Goal: Task Accomplishment & Management: Manage account settings

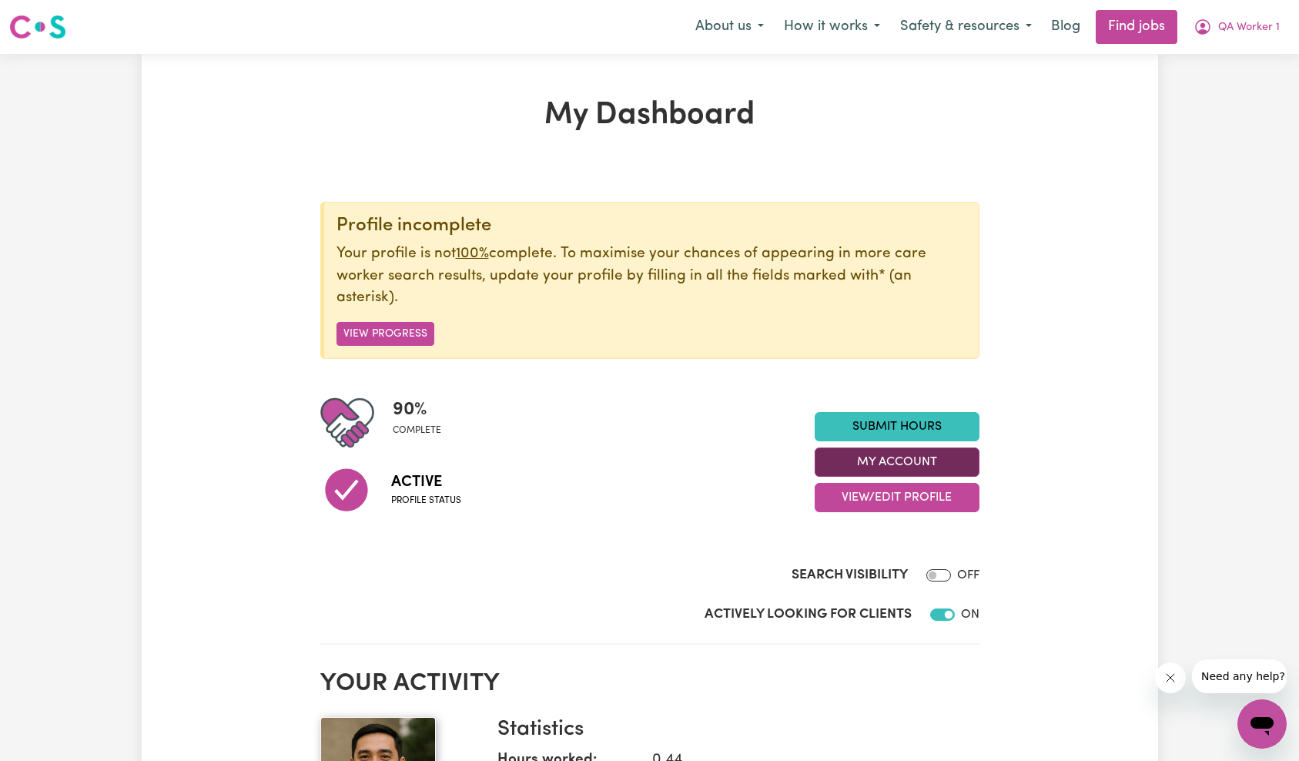
click at [906, 458] on button "My Account" at bounding box center [897, 461] width 165 height 29
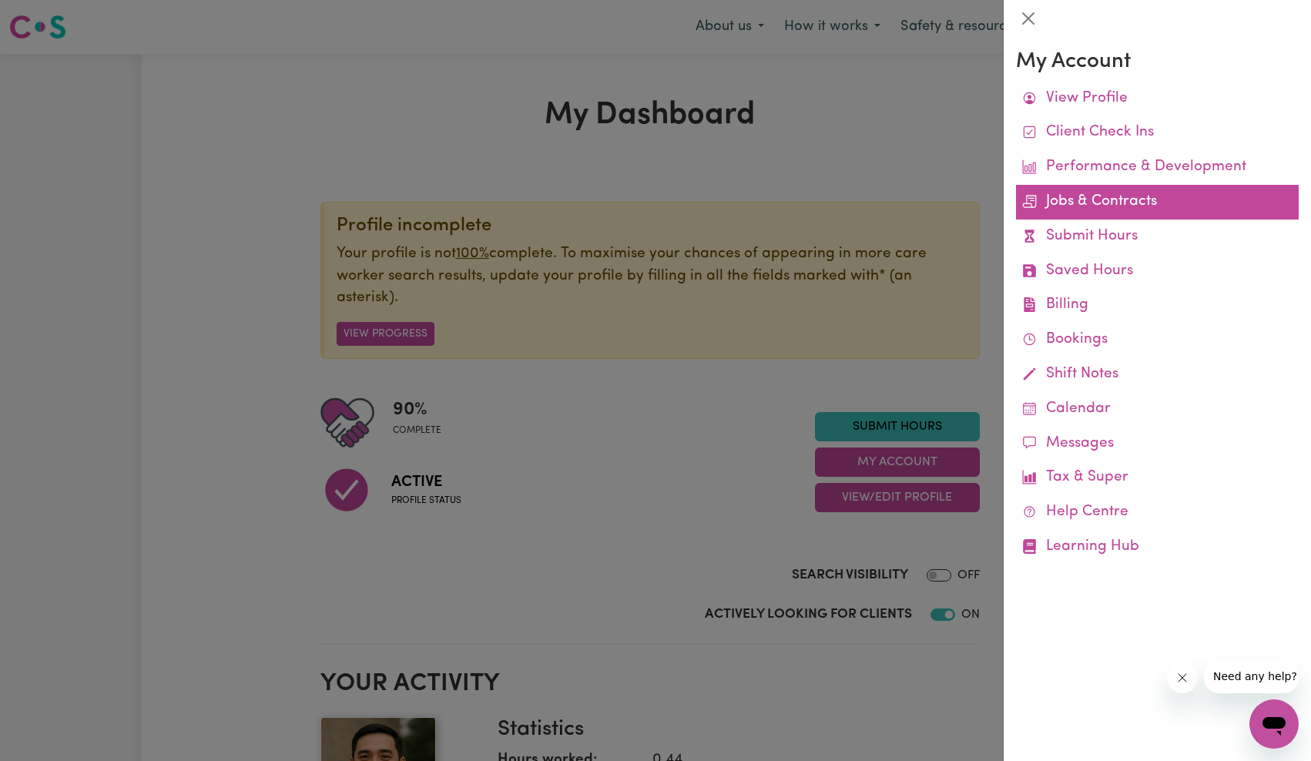
click at [1131, 200] on link "Jobs & Contracts" at bounding box center [1157, 202] width 283 height 35
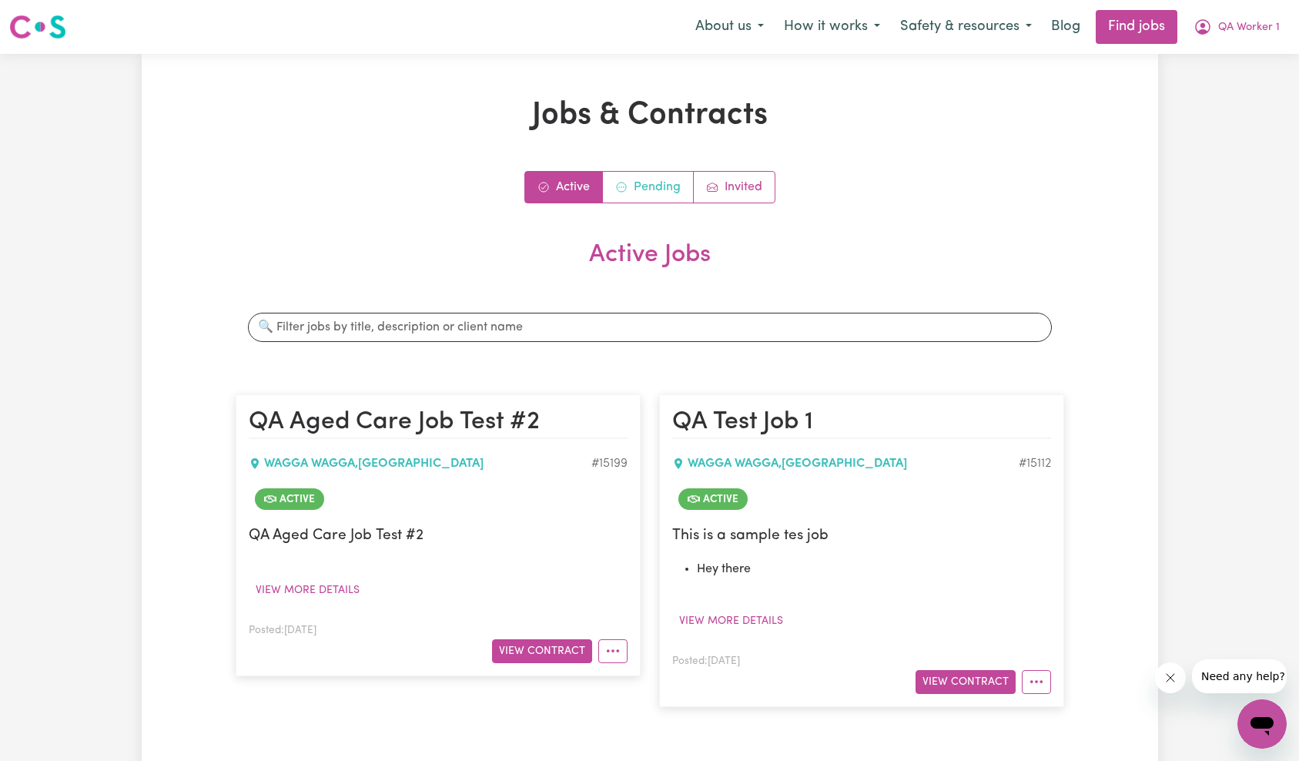
click at [628, 186] on link "Pending" at bounding box center [648, 187] width 91 height 31
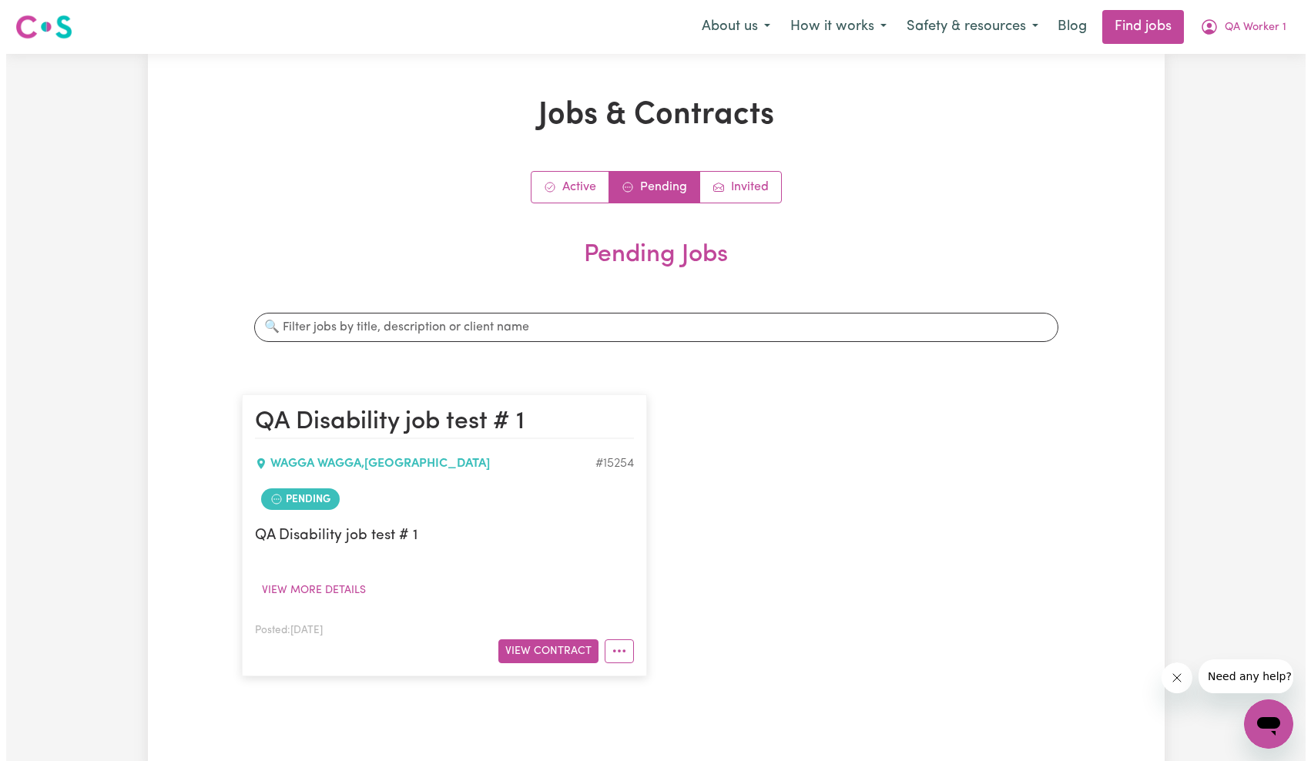
scroll to position [254, 0]
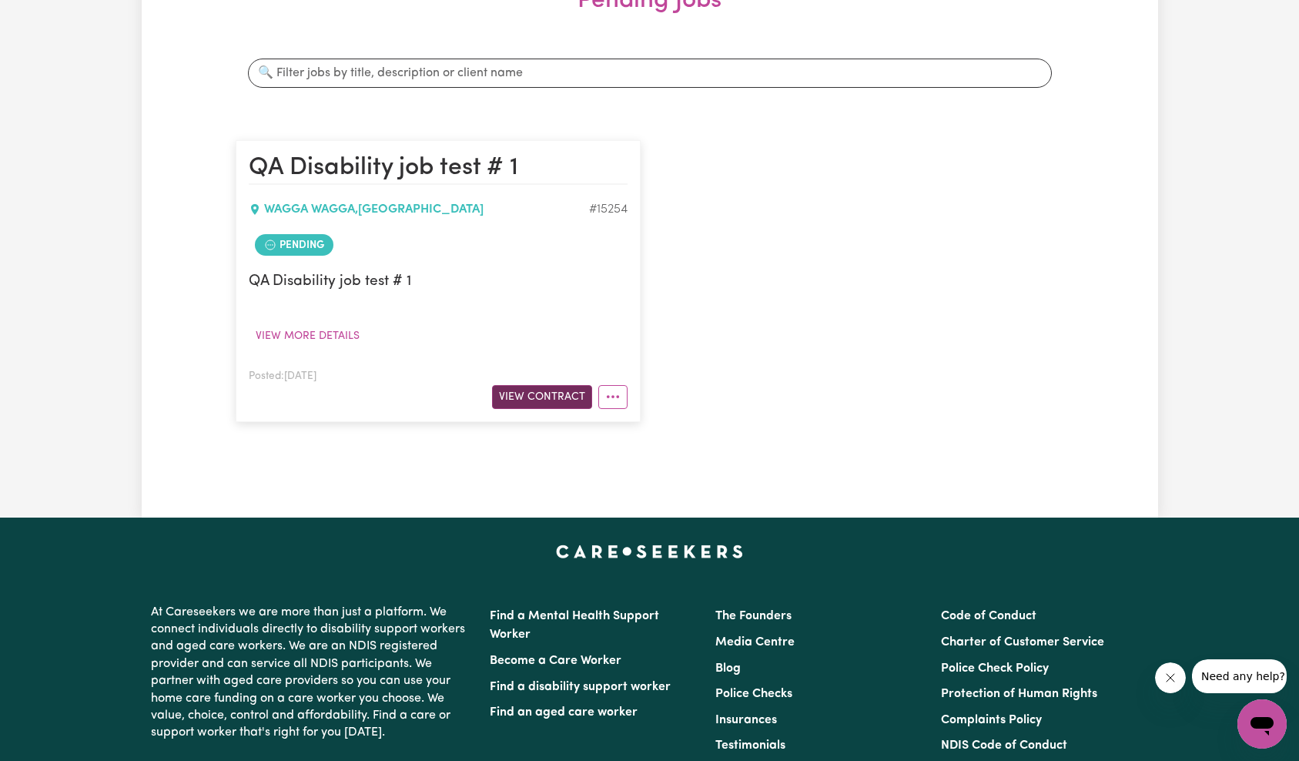
click at [530, 394] on button "View Contract" at bounding box center [542, 397] width 100 height 24
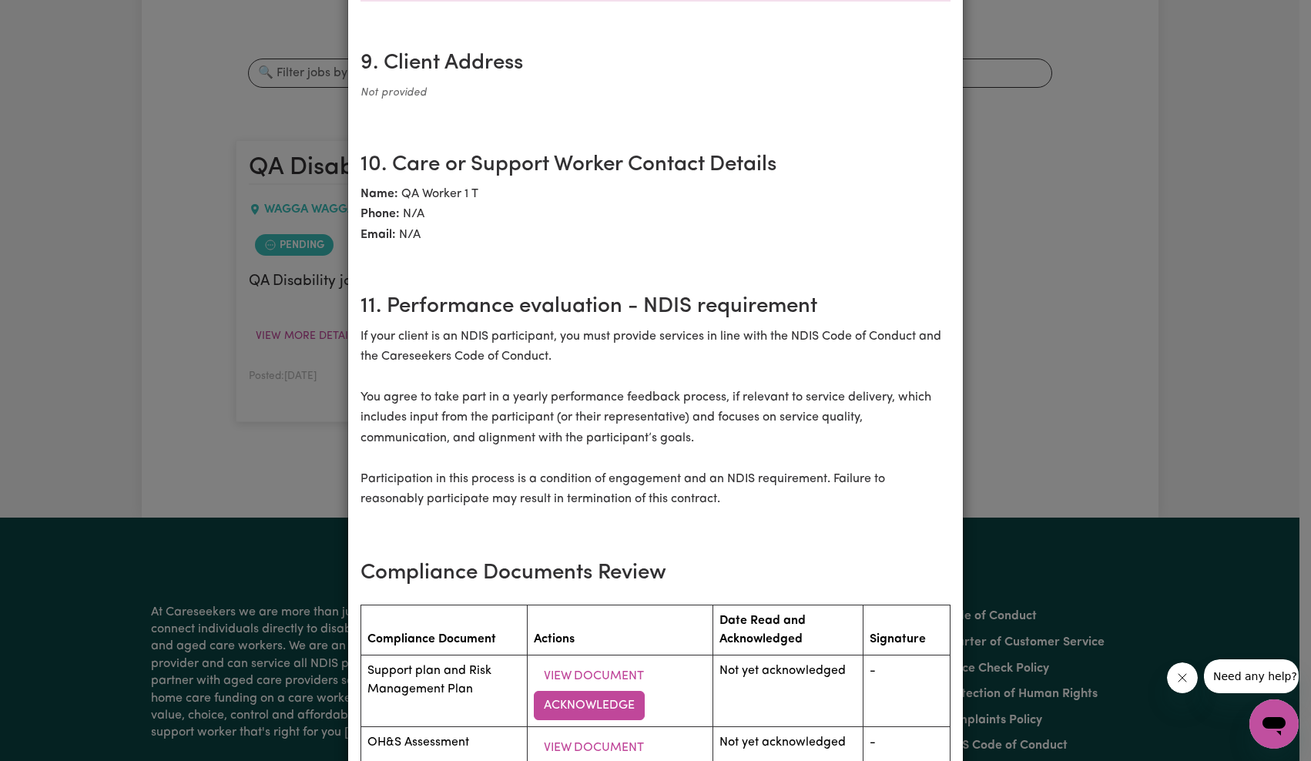
scroll to position [2389, 0]
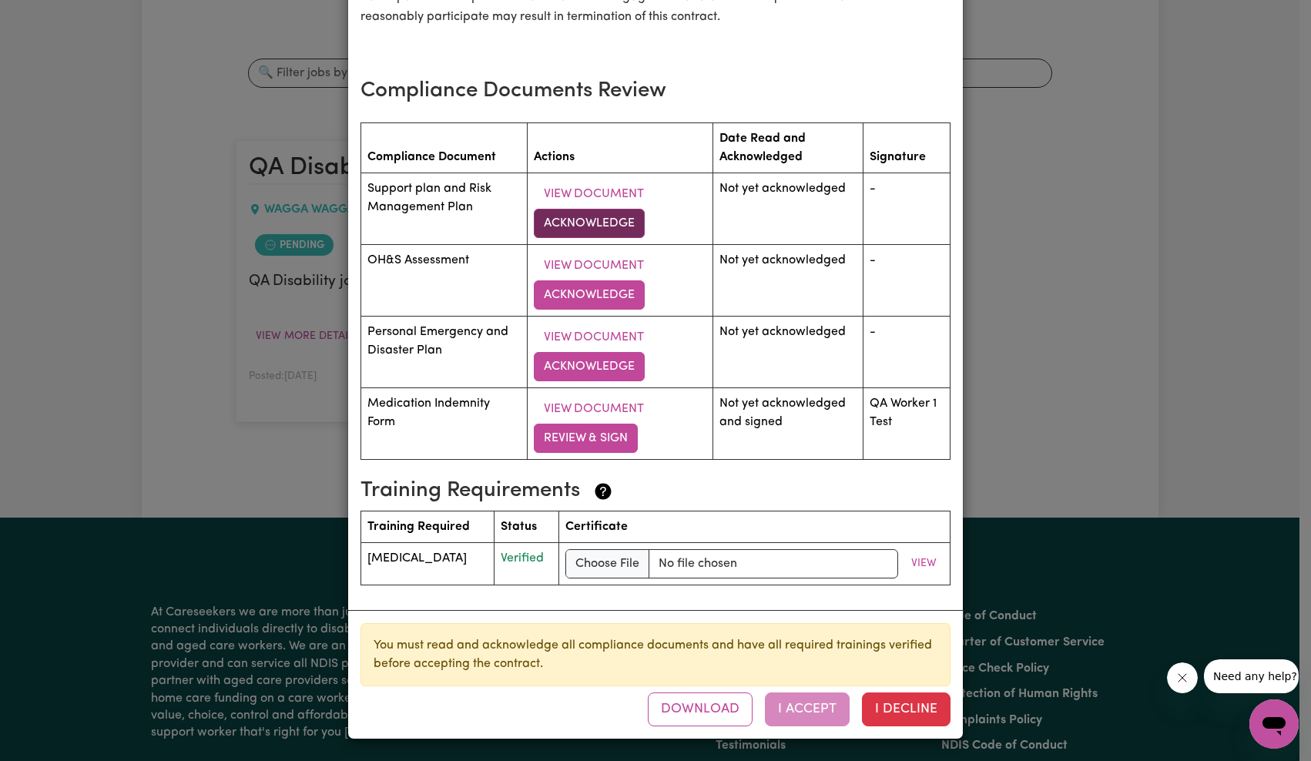
click at [601, 213] on button "Acknowledge" at bounding box center [589, 223] width 111 height 29
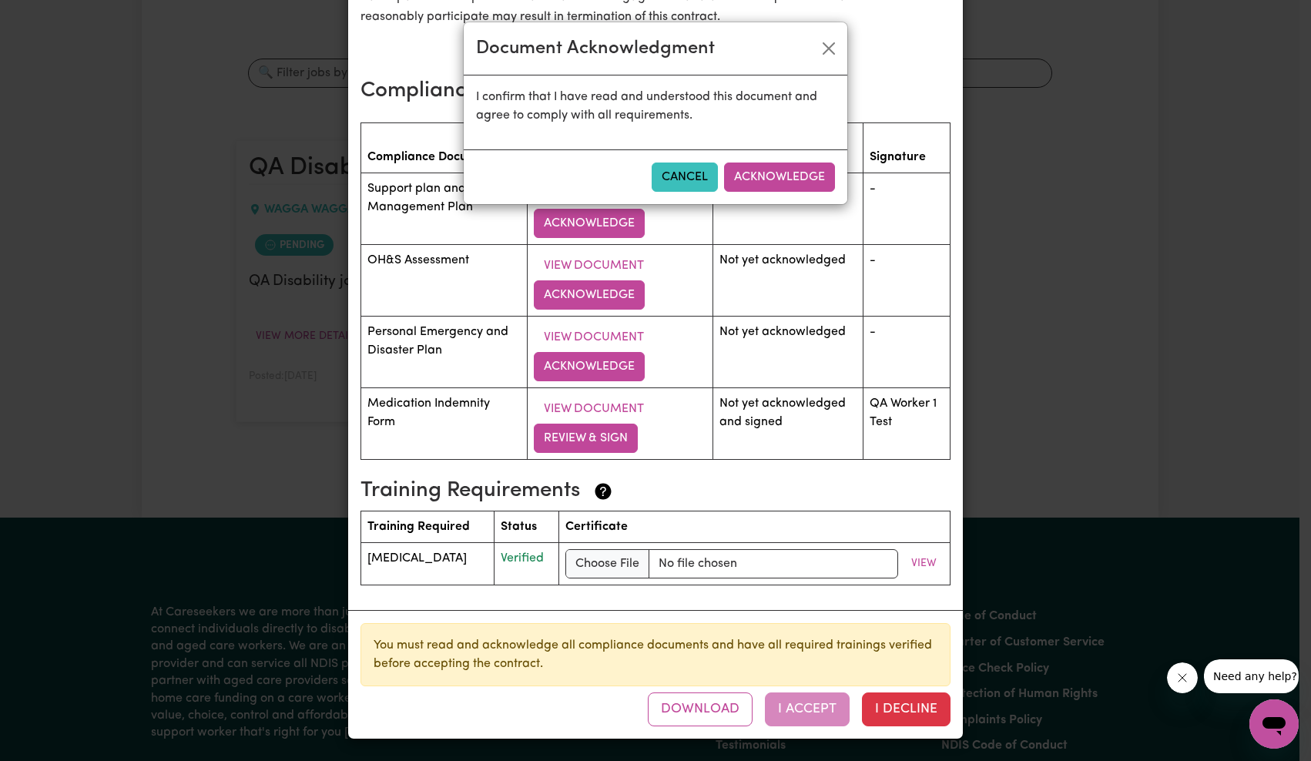
click at [767, 174] on button "Acknowledge" at bounding box center [779, 176] width 111 height 29
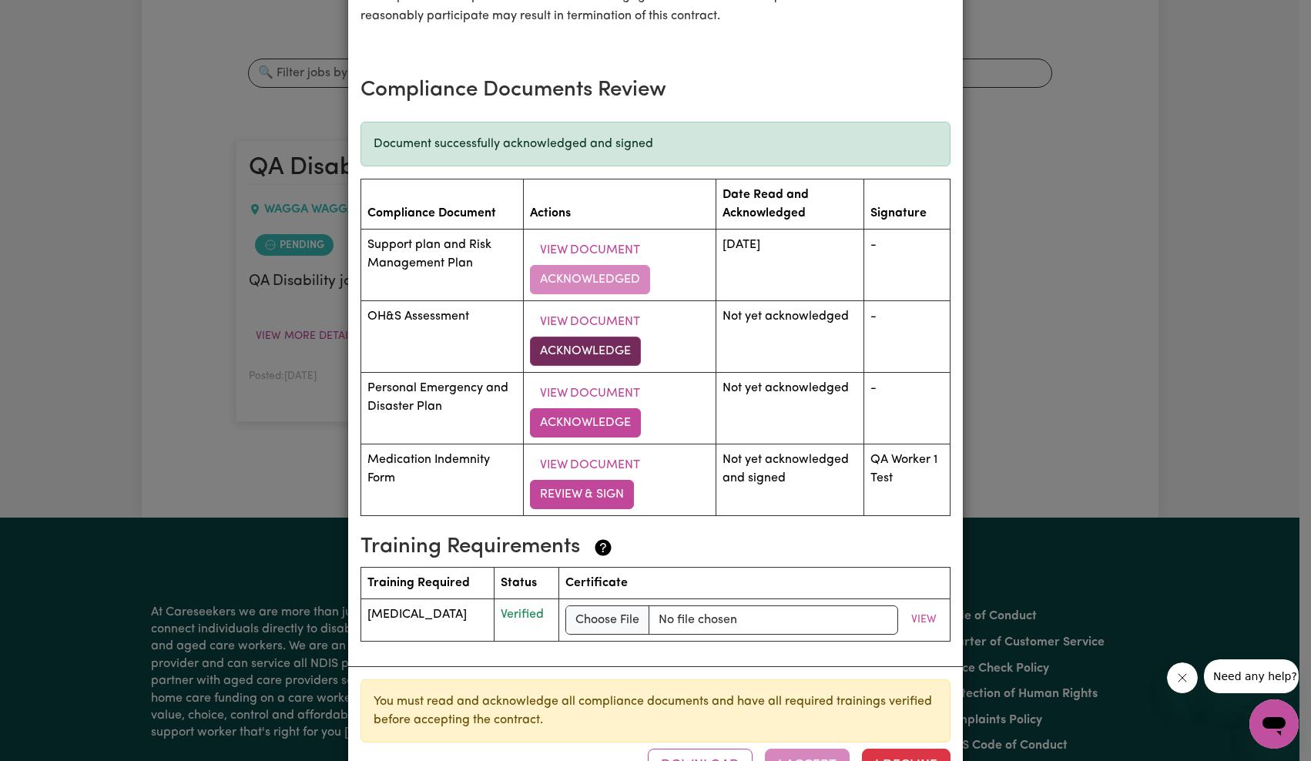
click at [585, 350] on button "Acknowledge" at bounding box center [585, 351] width 111 height 29
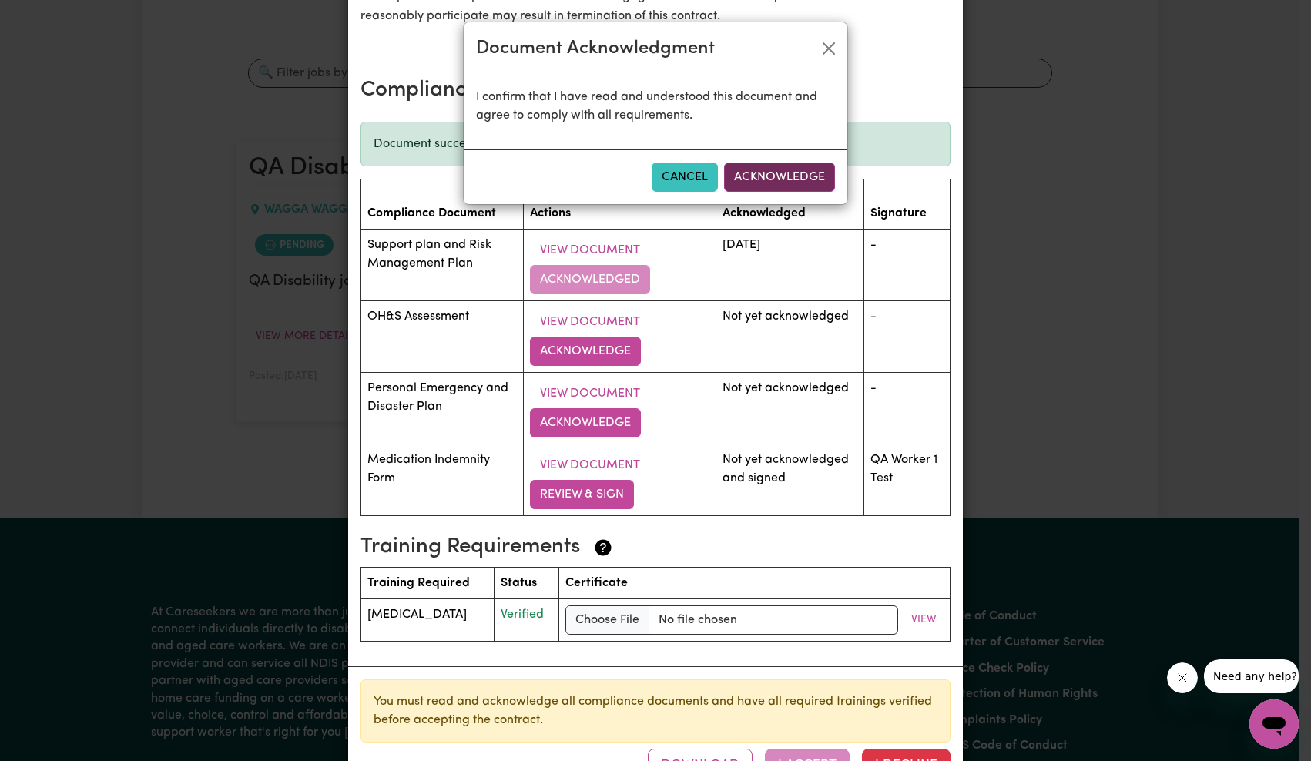
click at [776, 178] on button "Acknowledge" at bounding box center [779, 176] width 111 height 29
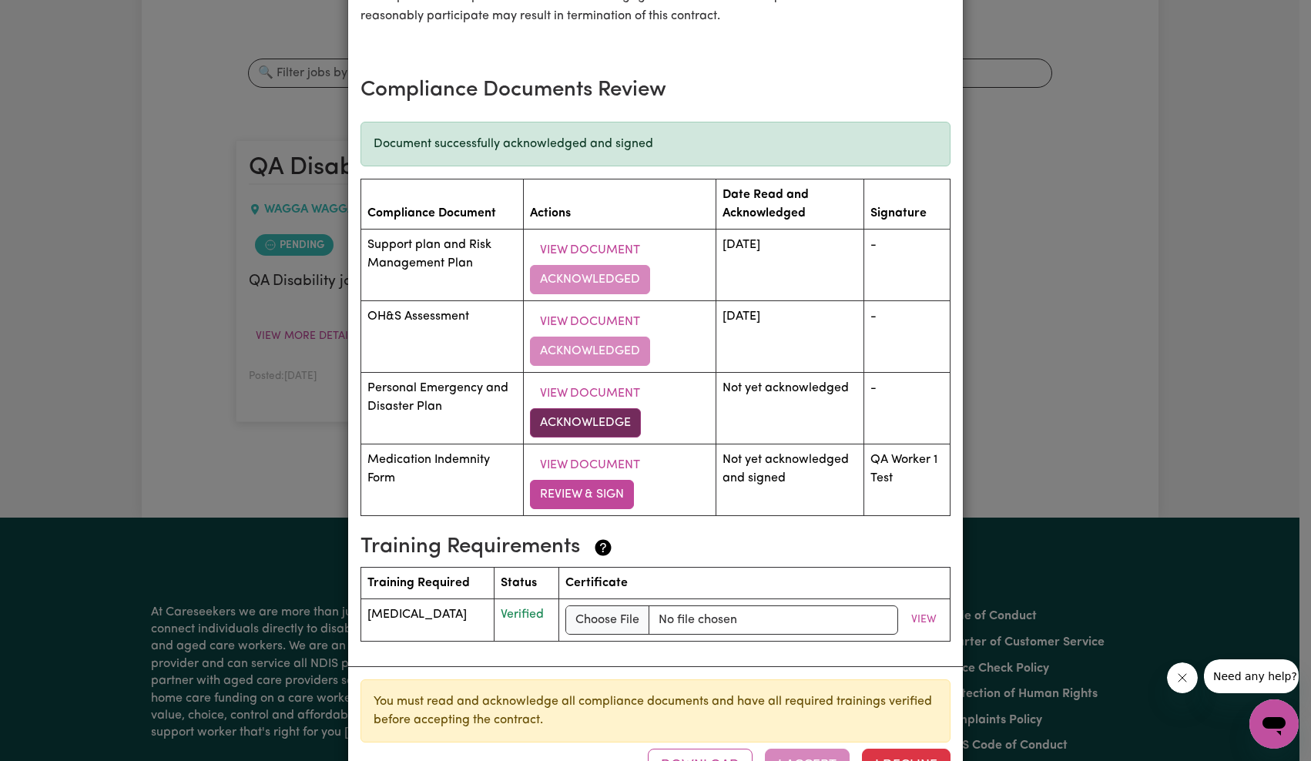
click at [595, 427] on button "Acknowledge" at bounding box center [585, 422] width 111 height 29
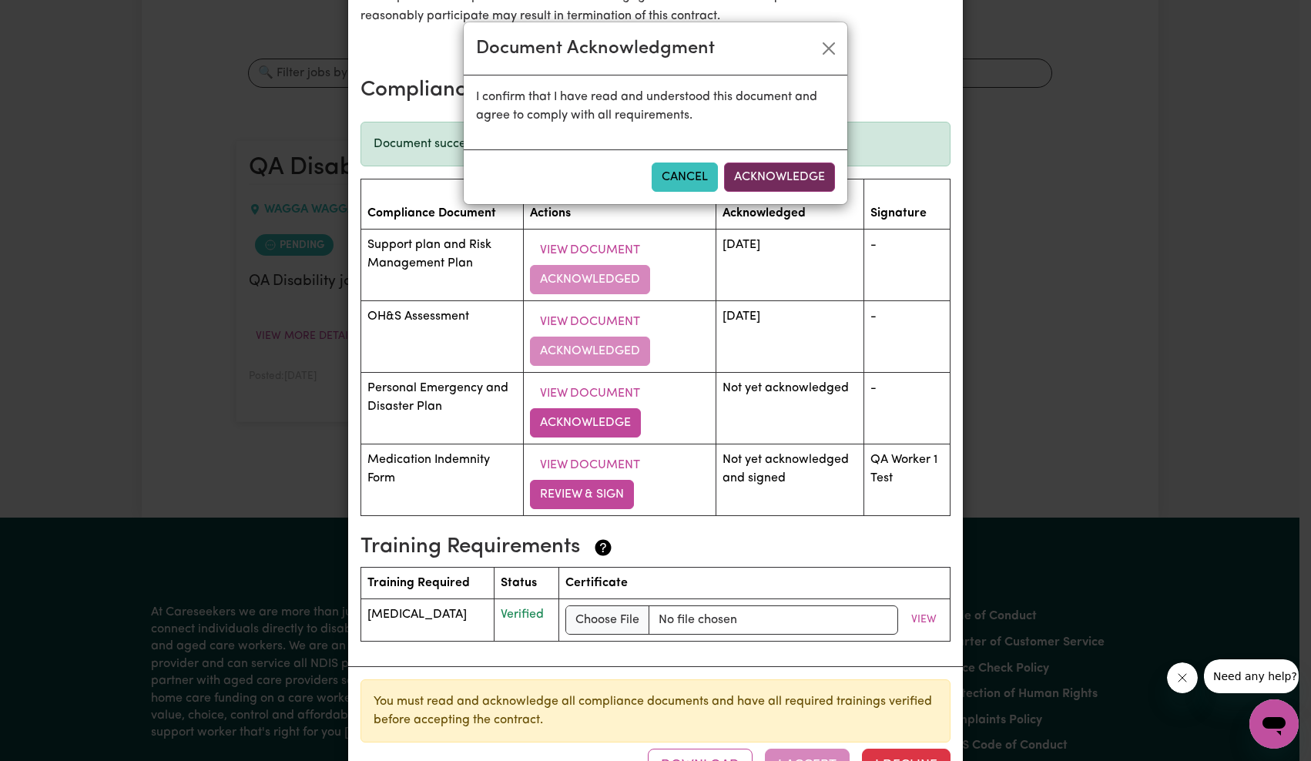
click at [807, 167] on button "Acknowledge" at bounding box center [779, 176] width 111 height 29
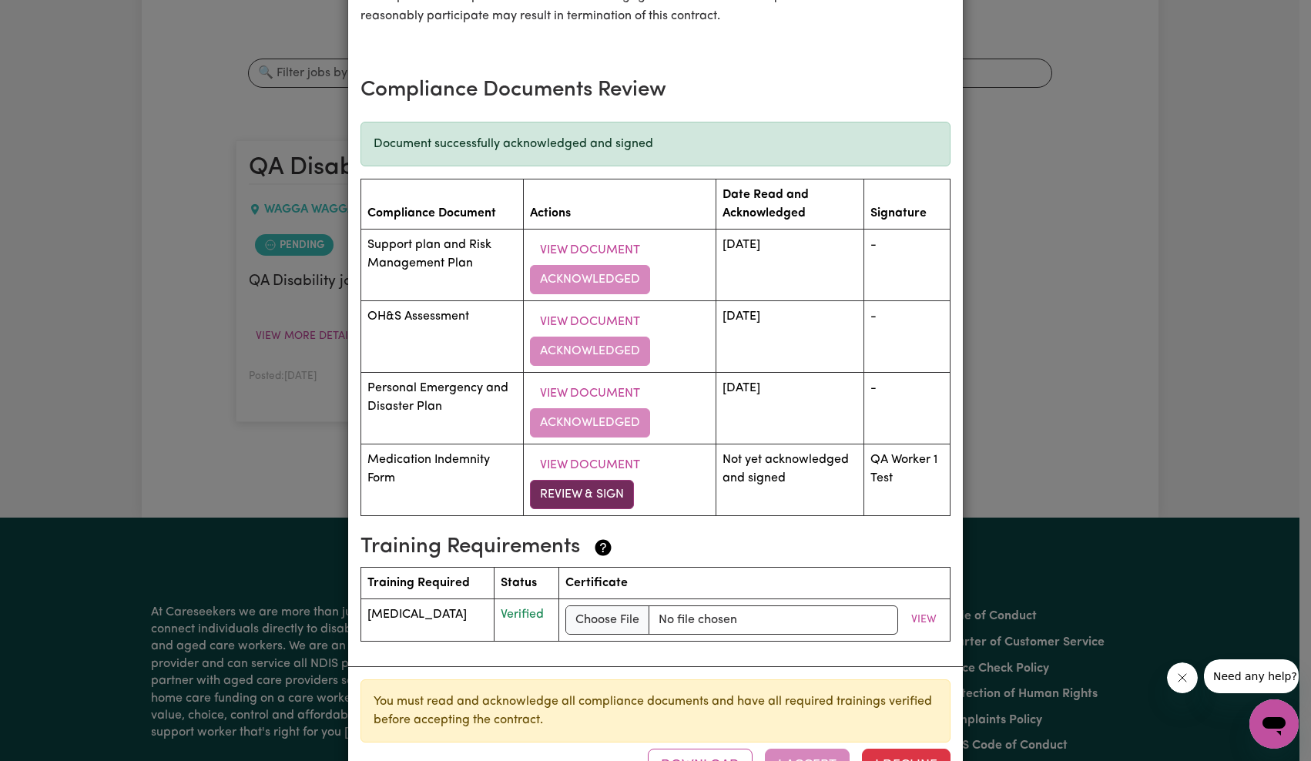
click at [605, 489] on button "Review & Sign" at bounding box center [582, 494] width 104 height 29
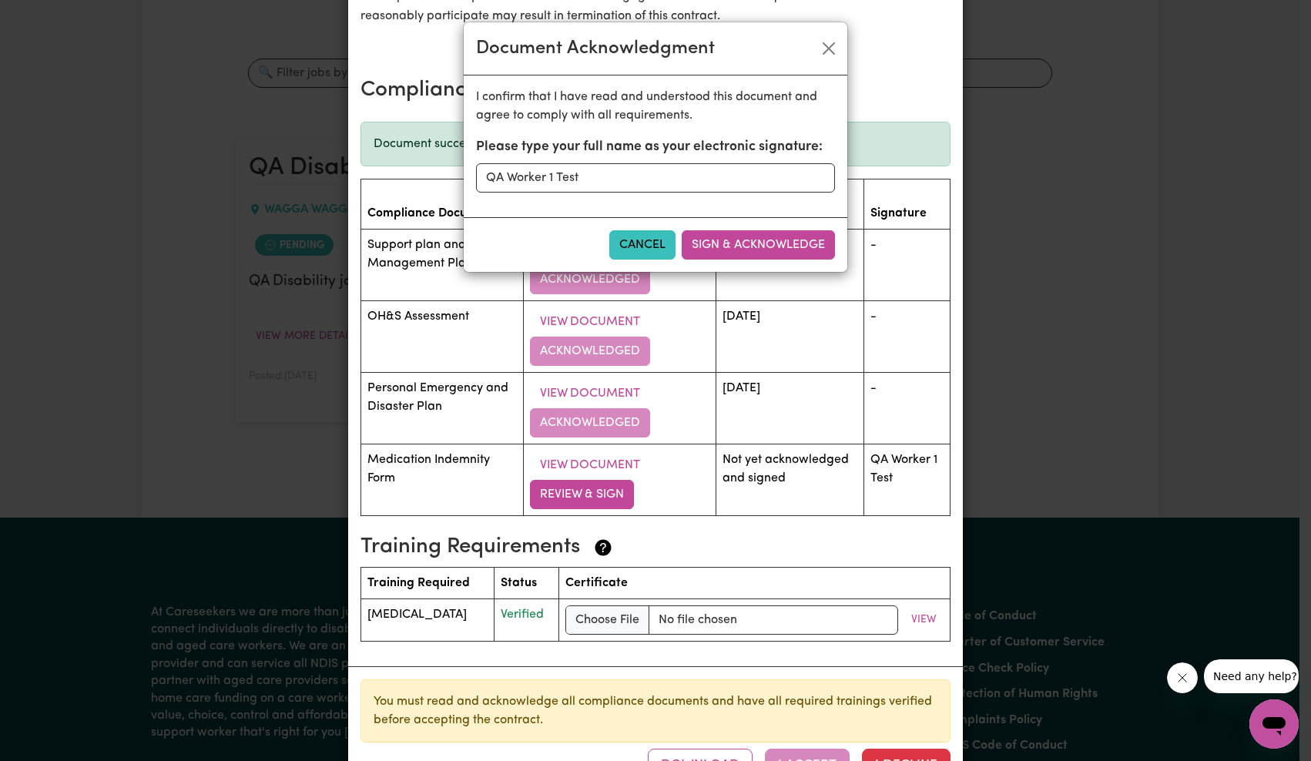
click at [806, 227] on div "Cancel Sign & Acknowledge" at bounding box center [656, 244] width 384 height 55
click at [806, 230] on div "Cancel Sign & Acknowledge" at bounding box center [656, 244] width 384 height 55
click at [806, 235] on button "Sign & Acknowledge" at bounding box center [758, 244] width 153 height 29
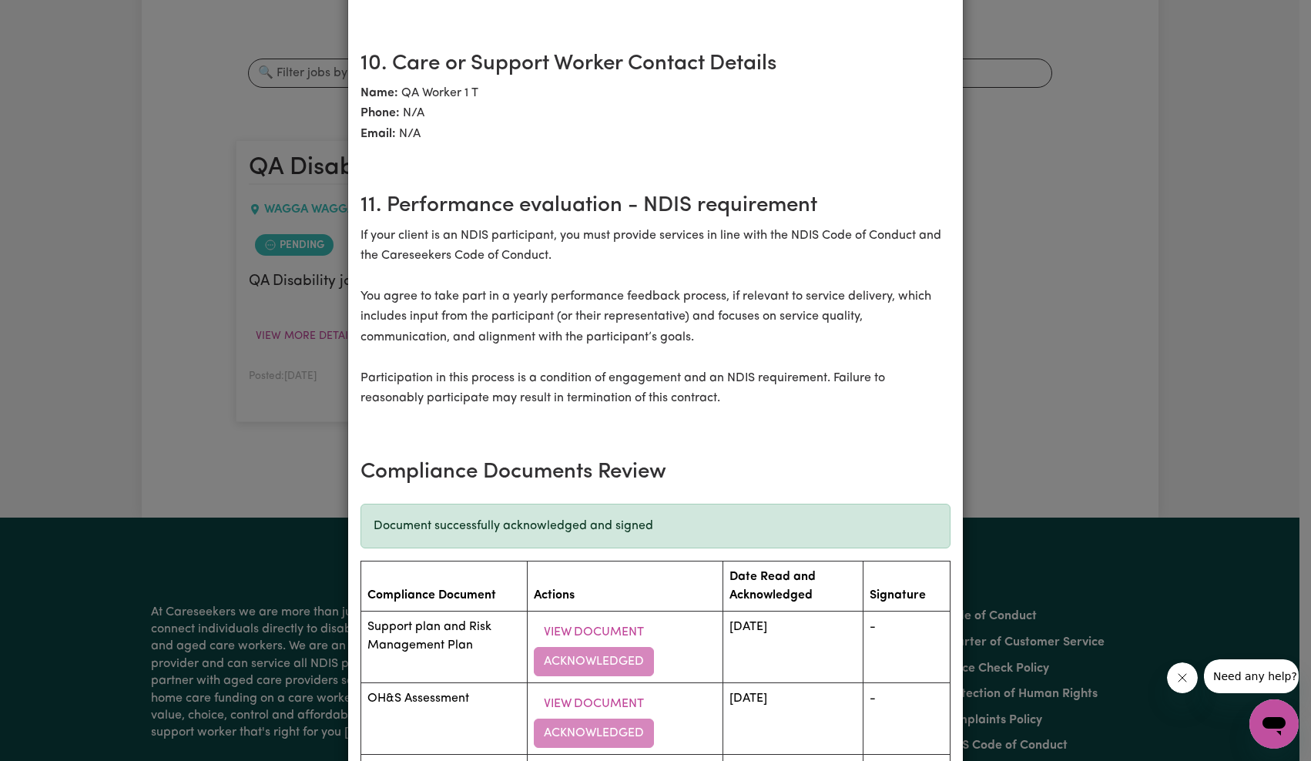
scroll to position [2377, 0]
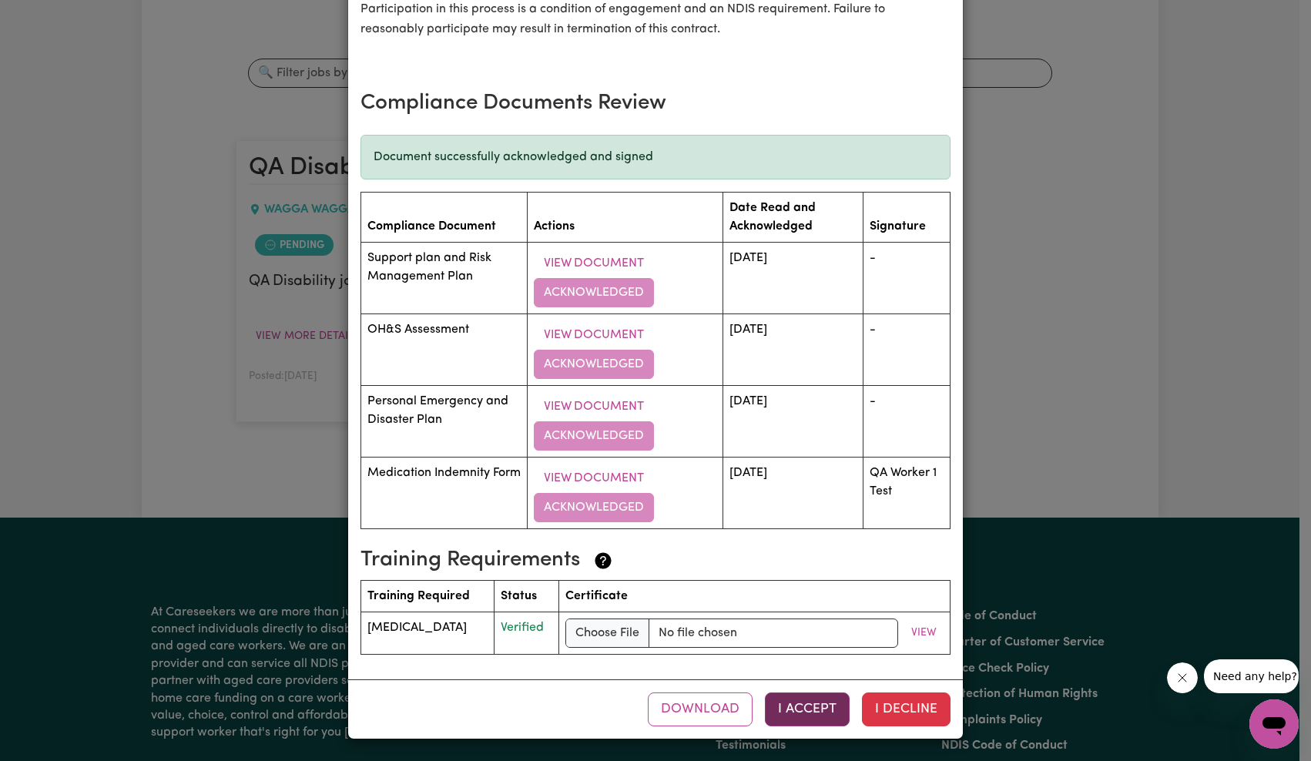
click at [802, 705] on button "I Accept" at bounding box center [807, 709] width 85 height 34
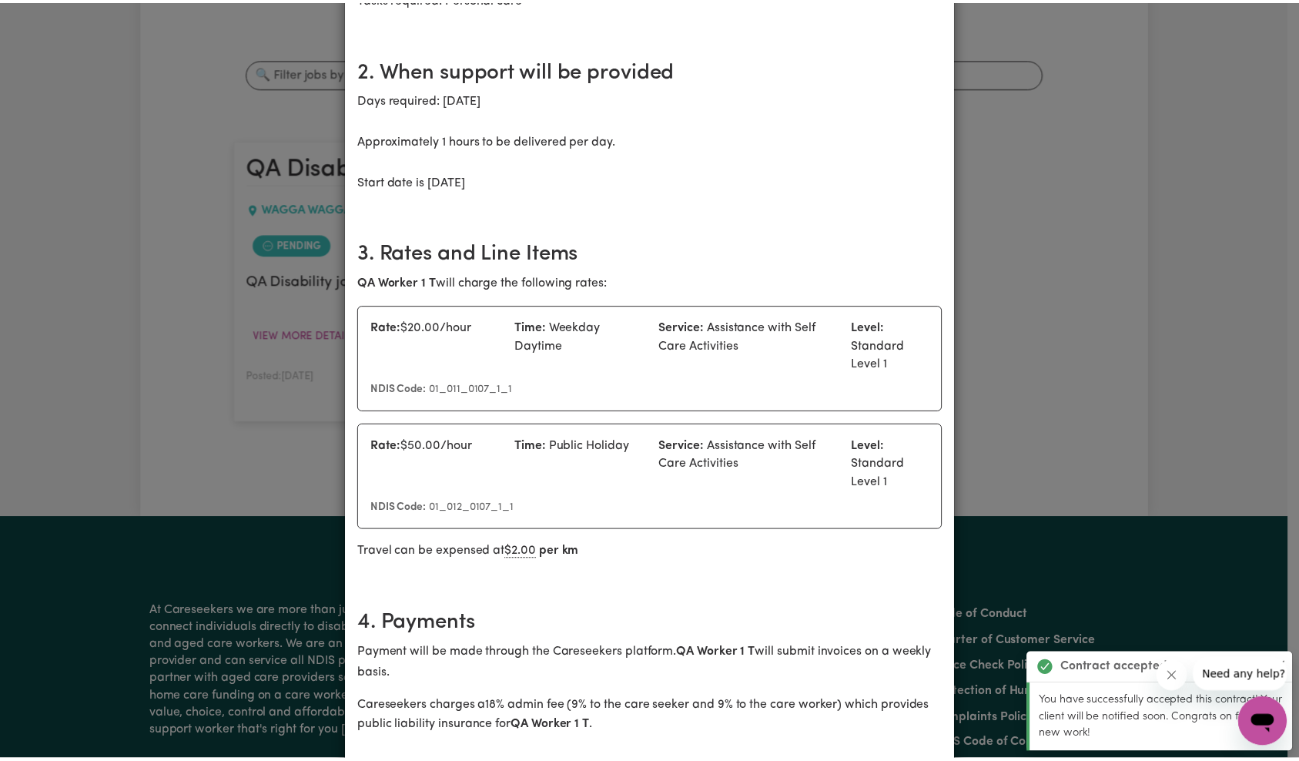
scroll to position [0, 0]
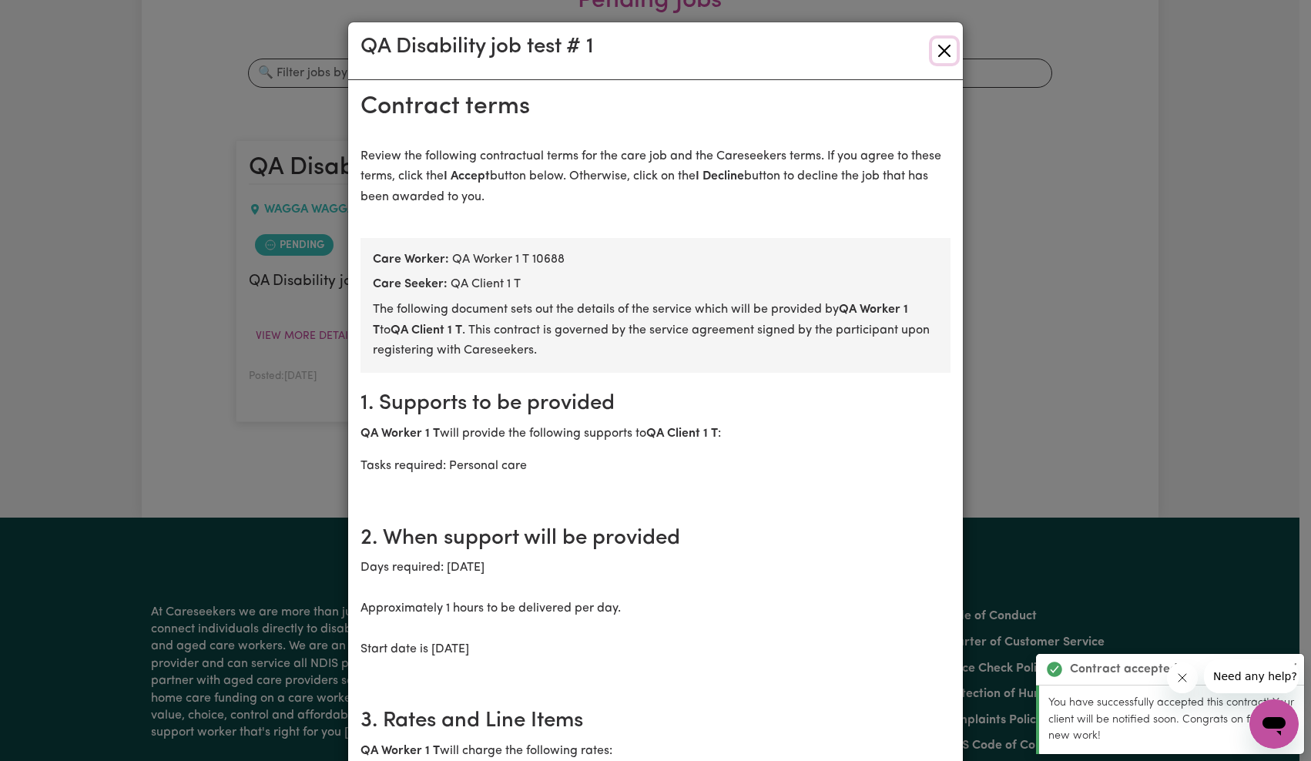
click at [932, 50] on button "Close" at bounding box center [944, 51] width 25 height 25
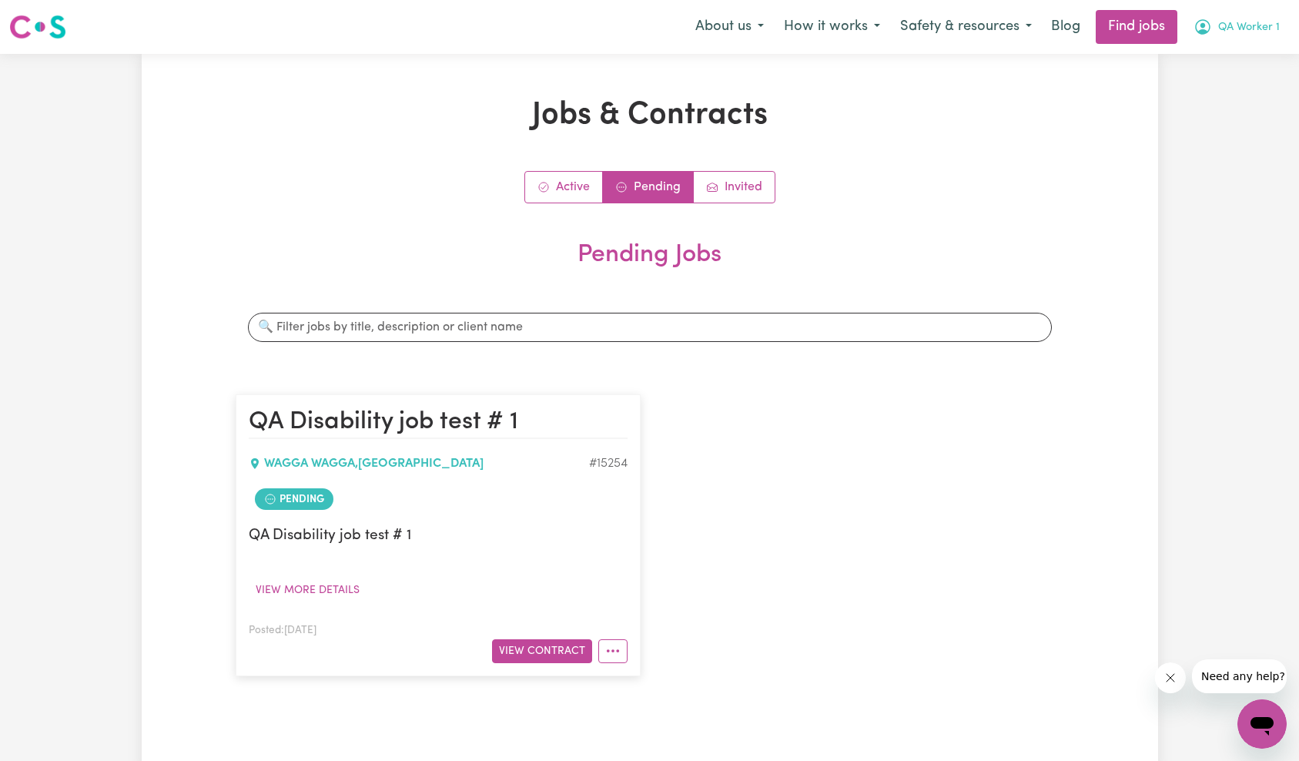
click at [1241, 30] on span "QA Worker 1" at bounding box center [1249, 27] width 62 height 17
click at [1238, 75] on link "My Dashboard" at bounding box center [1229, 88] width 122 height 29
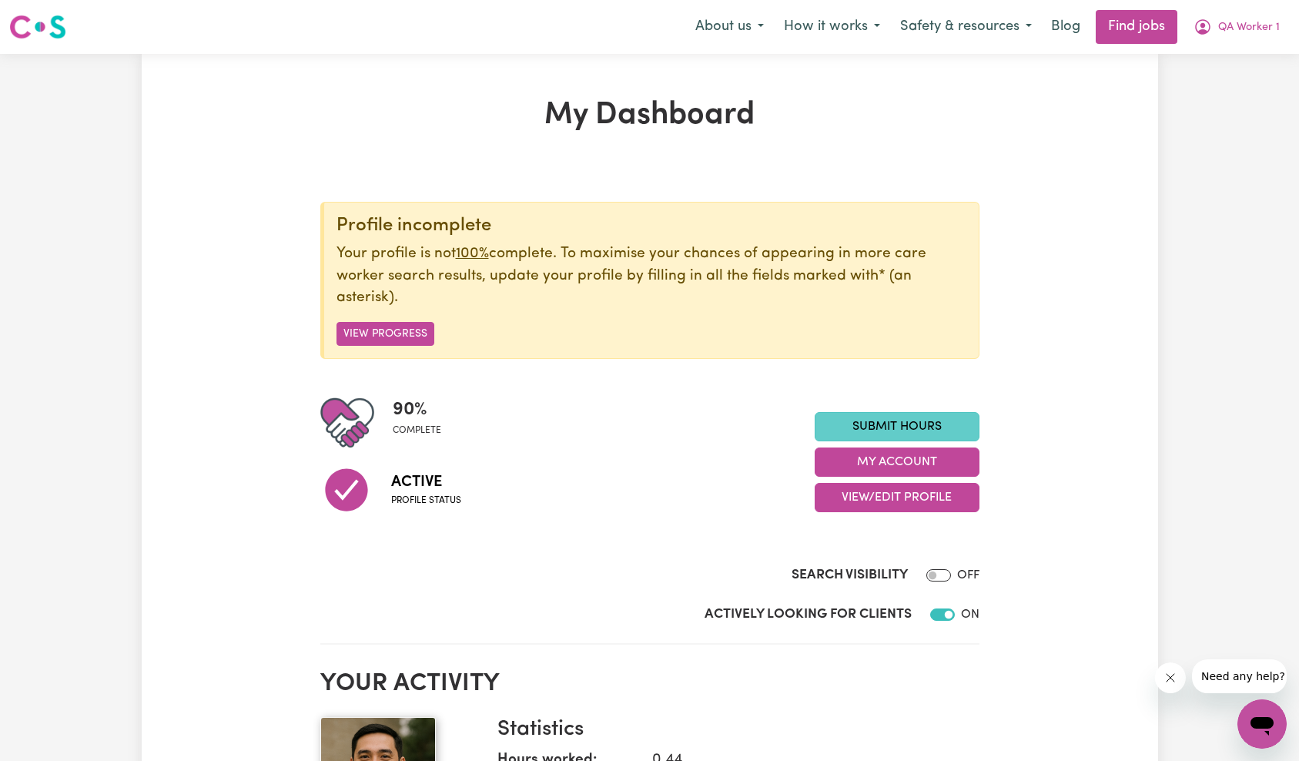
click at [903, 427] on link "Submit Hours" at bounding box center [897, 426] width 165 height 29
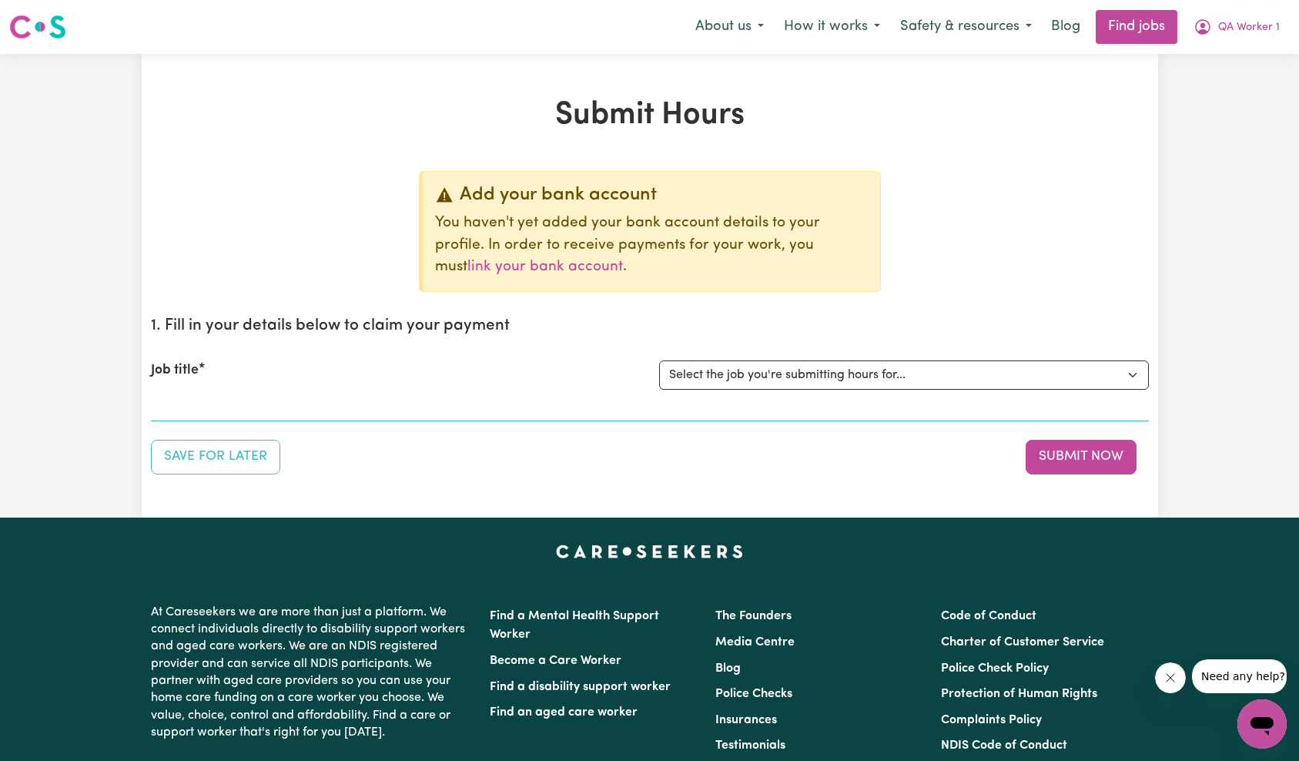
scroll to position [247, 0]
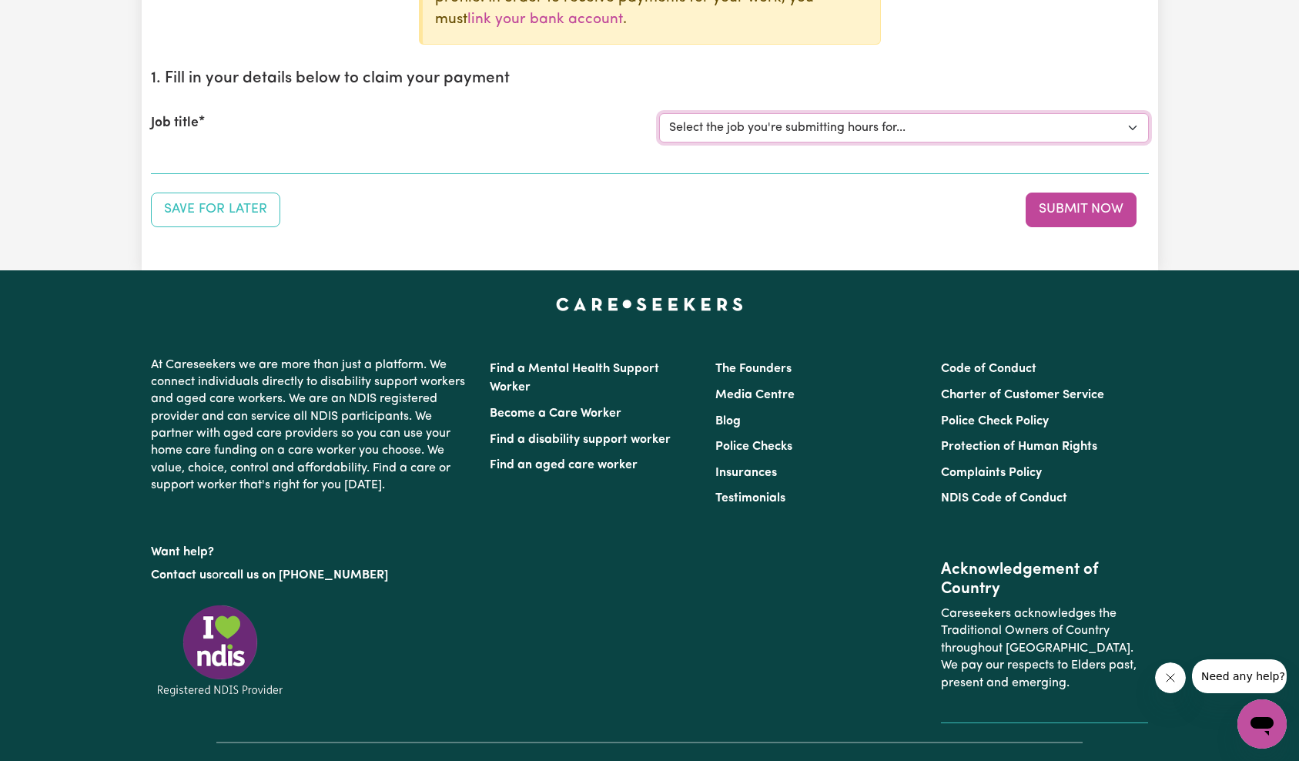
click at [817, 132] on select "Select the job you're submitting hours for... [QA Client 1 Test] QA Disability …" at bounding box center [904, 127] width 490 height 29
select select "15254"
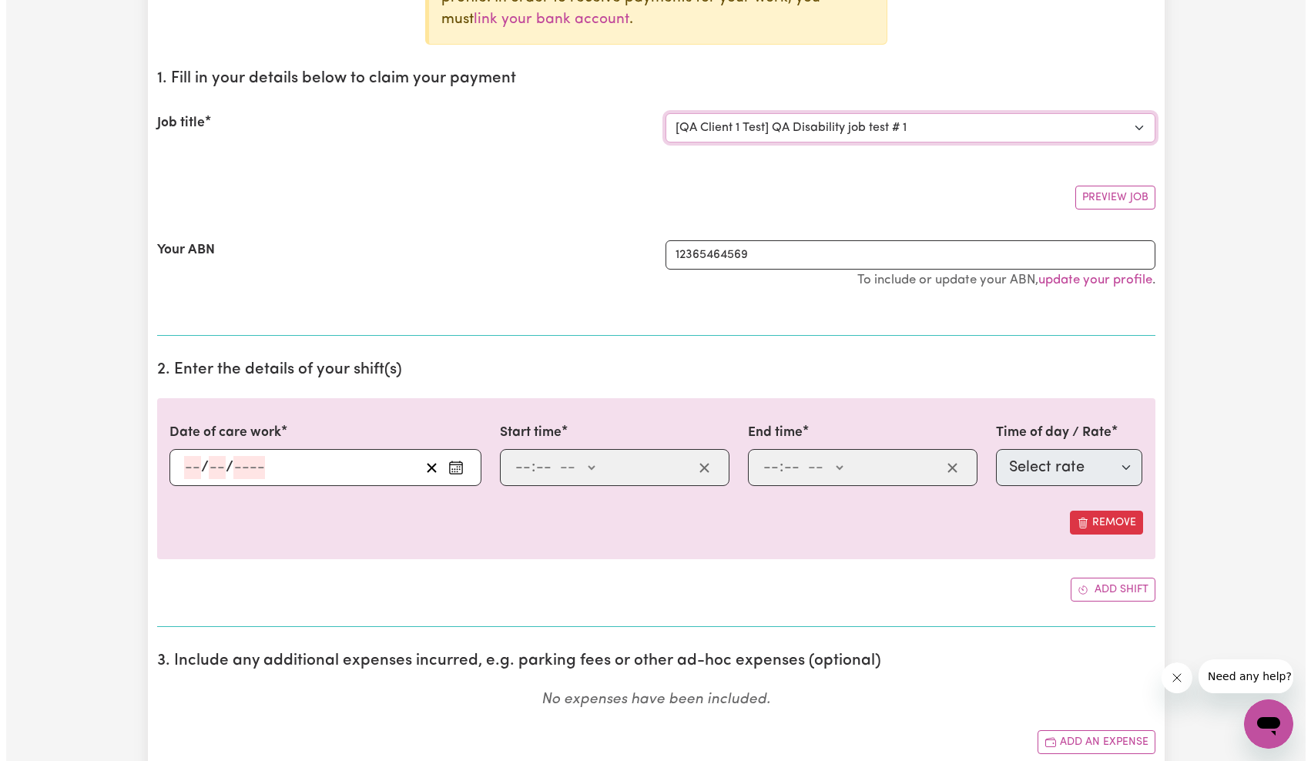
scroll to position [307, 0]
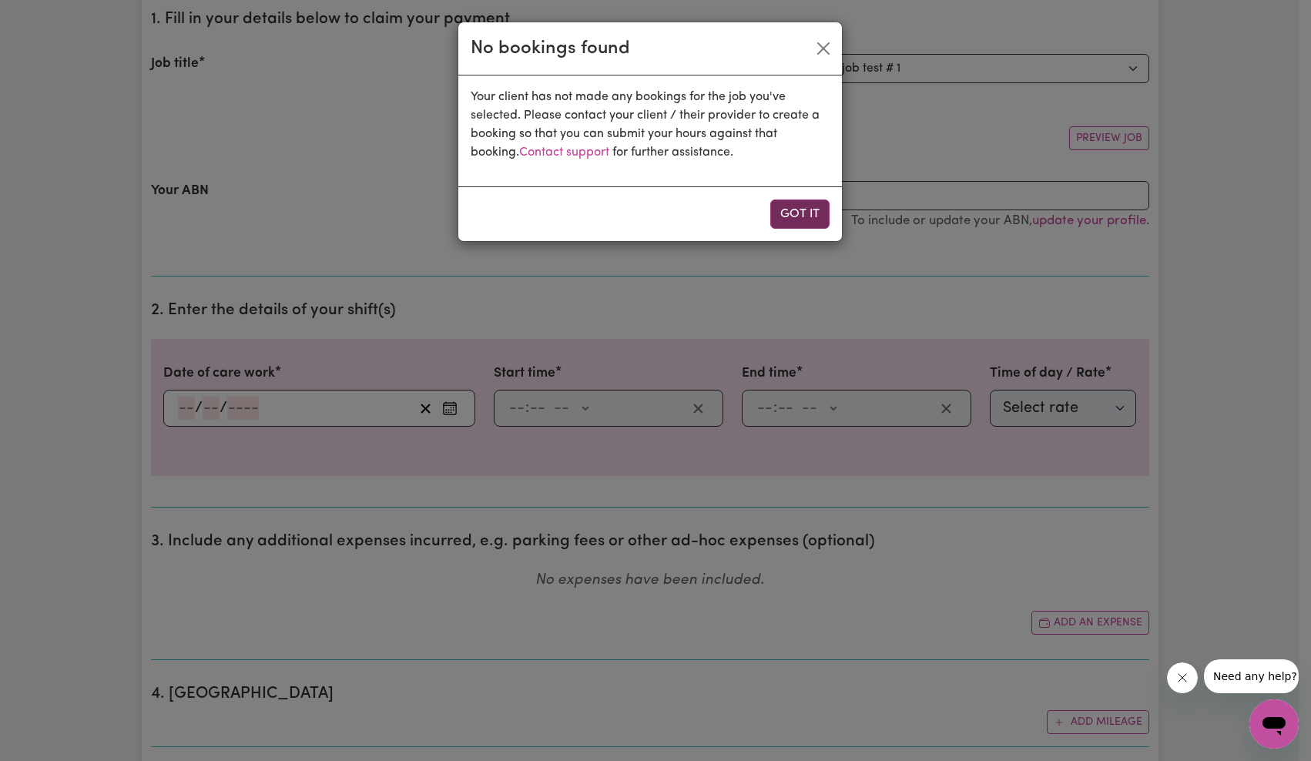
click at [792, 212] on button "Got it" at bounding box center [799, 213] width 59 height 29
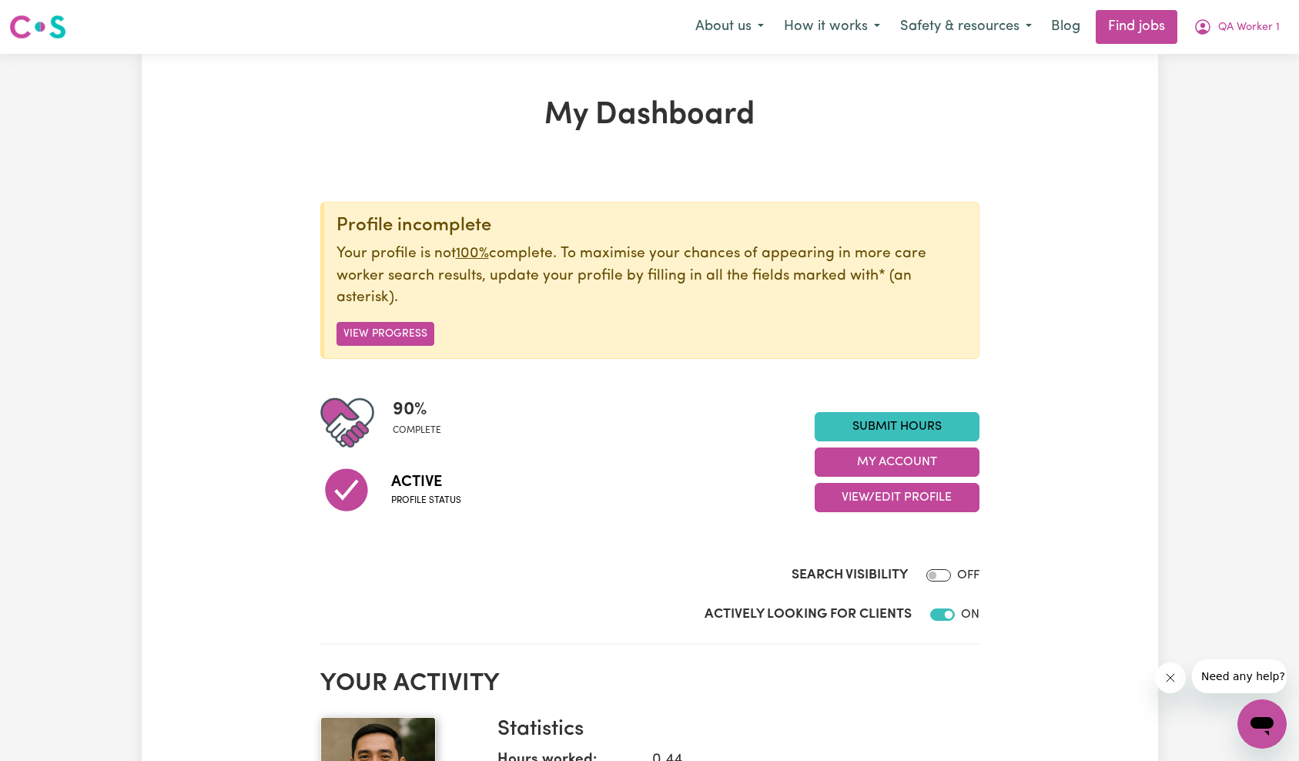
drag, startPoint x: 1241, startPoint y: 31, endPoint x: 1241, endPoint y: 44, distance: 13.1
click at [1241, 31] on span "QA Worker 1" at bounding box center [1249, 27] width 62 height 17
click at [1228, 116] on link "Logout" at bounding box center [1229, 117] width 122 height 29
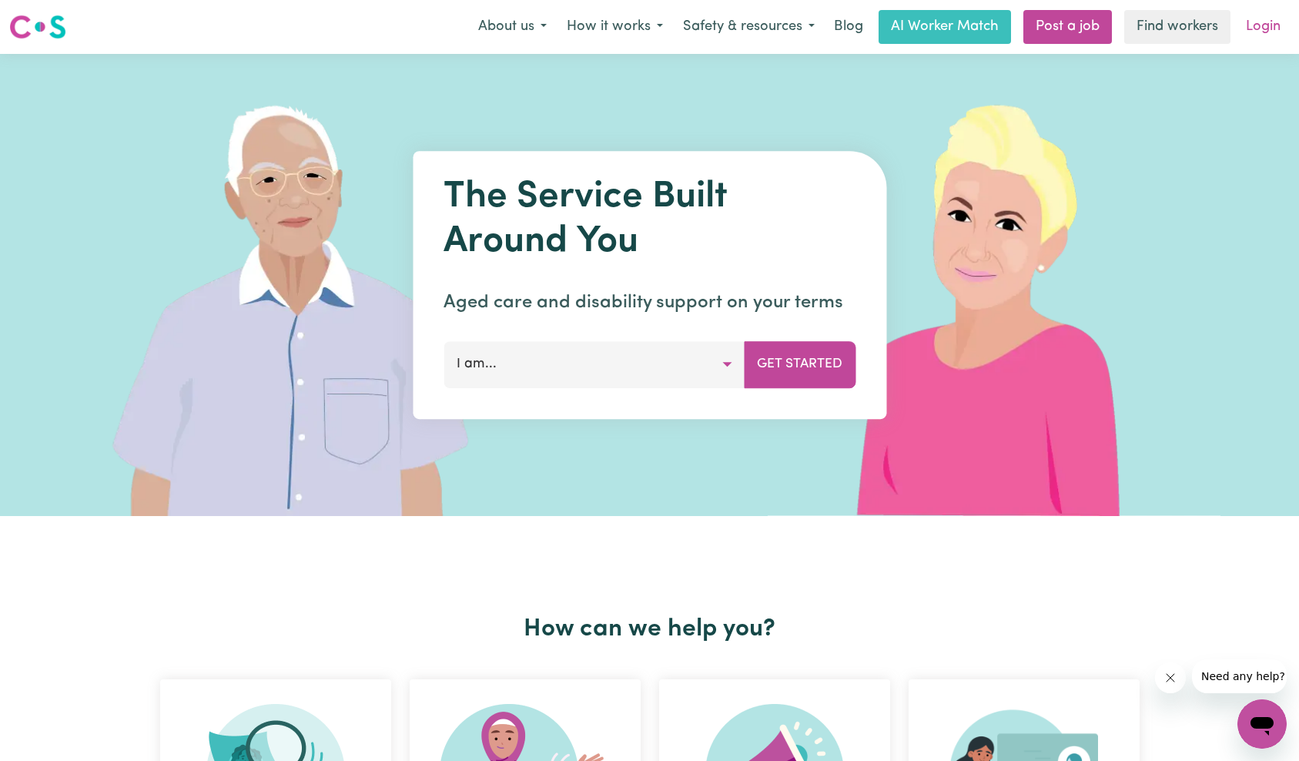
click at [1257, 28] on link "Login" at bounding box center [1263, 27] width 53 height 34
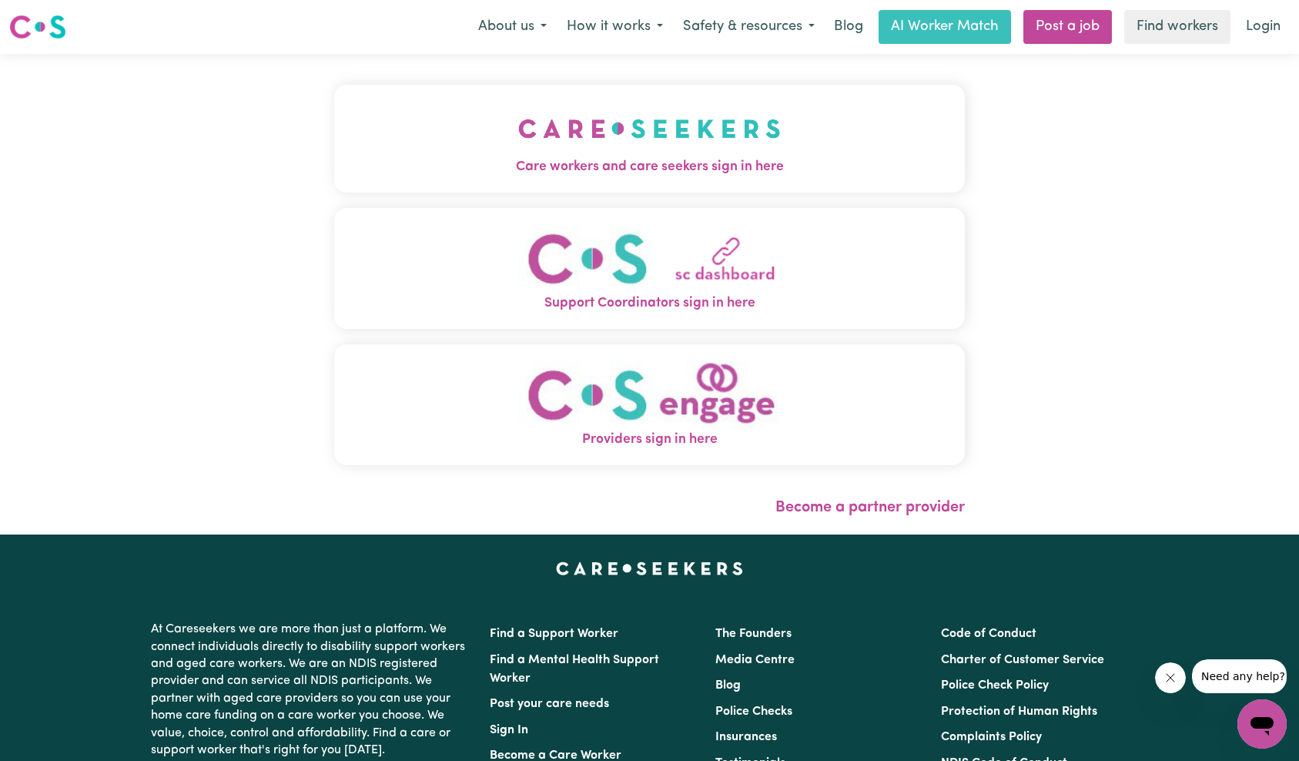
click at [334, 164] on span "Care workers and care seekers sign in here" at bounding box center [650, 167] width 632 height 20
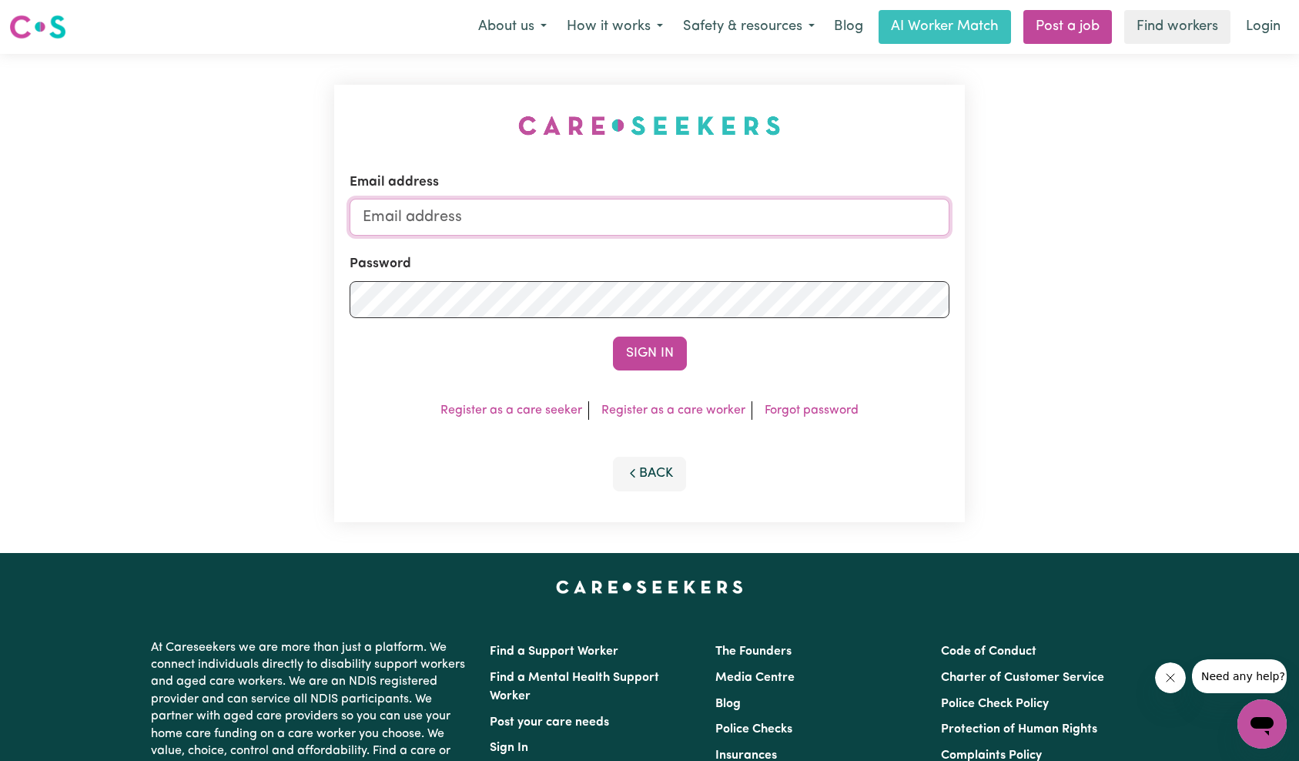
click at [691, 231] on input "Email address" at bounding box center [650, 217] width 601 height 37
type input "[EMAIL_ADDRESS][DOMAIN_NAME]"
click at [639, 354] on button "Sign In" at bounding box center [650, 354] width 74 height 34
